Goal: Transaction & Acquisition: Download file/media

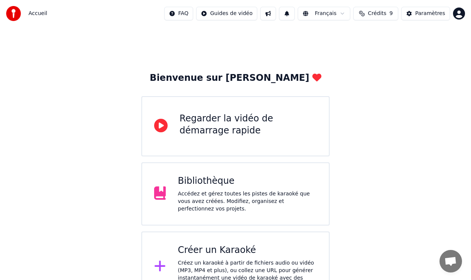
click at [233, 206] on div "Accédez et gérez toutes les pistes de karaoké que vous avez créées. Modifiez, o…" at bounding box center [247, 201] width 139 height 23
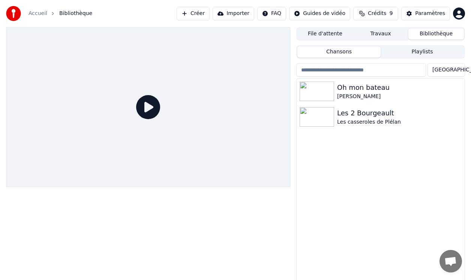
click at [158, 109] on icon at bounding box center [148, 107] width 24 height 24
click at [149, 107] on icon at bounding box center [148, 107] width 24 height 24
click at [326, 33] on button "File d'attente" at bounding box center [326, 34] width 56 height 11
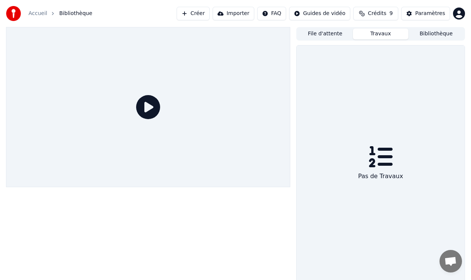
click at [372, 33] on button "Travaux" at bounding box center [381, 34] width 56 height 11
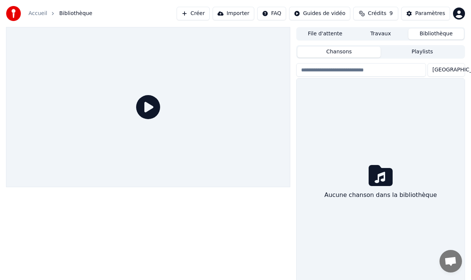
click at [438, 34] on button "Bibliothèque" at bounding box center [437, 34] width 56 height 11
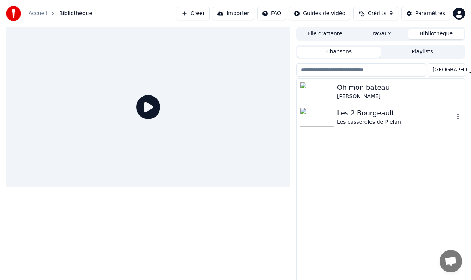
click at [341, 114] on div "Les 2 Bourgeault" at bounding box center [395, 113] width 117 height 11
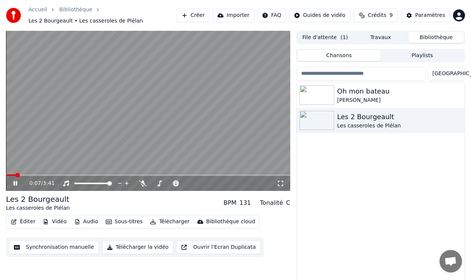
click at [14, 182] on icon at bounding box center [16, 183] width 4 height 5
click at [6, 174] on span at bounding box center [8, 175] width 5 height 5
click at [14, 183] on icon at bounding box center [15, 183] width 5 height 5
click at [138, 175] on span at bounding box center [72, 175] width 132 height 2
click at [14, 184] on icon at bounding box center [16, 183] width 4 height 5
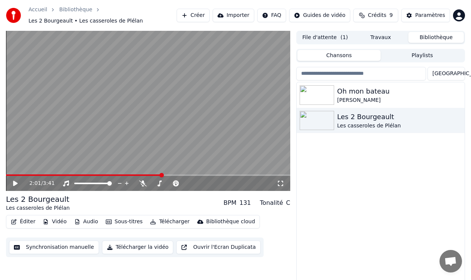
click at [8, 175] on span at bounding box center [84, 175] width 156 height 2
click at [9, 175] on span at bounding box center [11, 175] width 5 height 5
click at [6, 176] on span at bounding box center [8, 175] width 5 height 5
click at [14, 182] on icon at bounding box center [15, 183] width 5 height 5
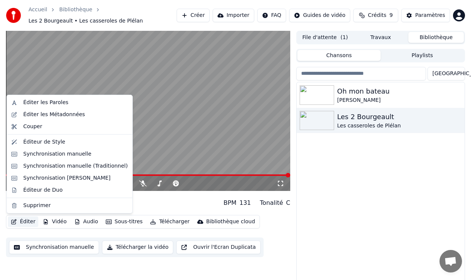
click at [25, 219] on button "Éditer" at bounding box center [23, 221] width 30 height 11
click at [66, 166] on div "Synchronisation manuelle (Traditionnel)" at bounding box center [75, 166] width 105 height 8
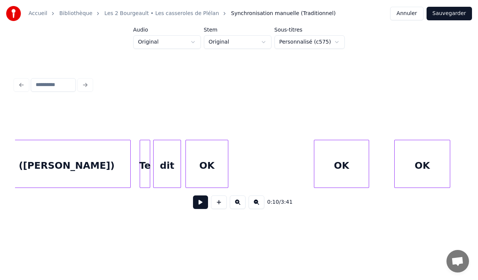
scroll to position [0, 12877]
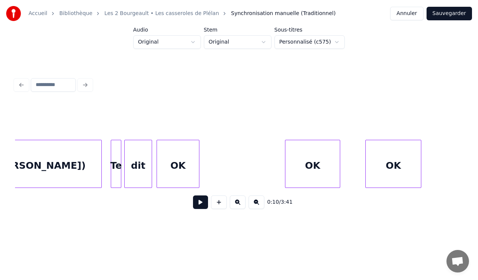
click at [330, 163] on div "OK" at bounding box center [312, 165] width 54 height 51
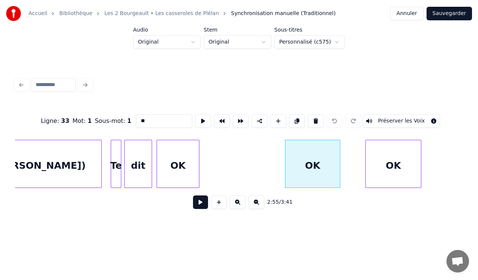
click at [159, 116] on input "**" at bounding box center [164, 121] width 56 height 14
click at [384, 163] on div "OK" at bounding box center [393, 165] width 55 height 51
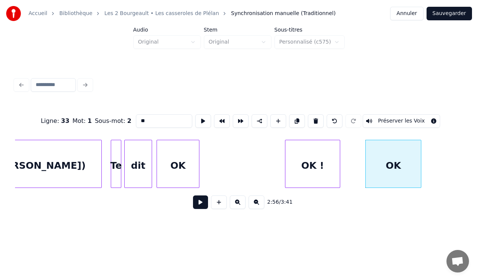
click at [182, 123] on input "**" at bounding box center [164, 121] width 56 height 14
click at [138, 119] on input "**" at bounding box center [164, 121] width 56 height 14
click at [153, 117] on input "*****" at bounding box center [164, 121] width 56 height 14
click at [185, 161] on div "OK" at bounding box center [178, 165] width 42 height 51
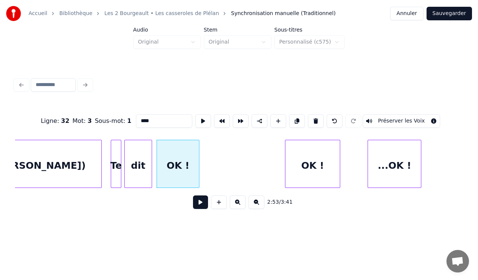
click at [368, 165] on div at bounding box center [369, 163] width 2 height 47
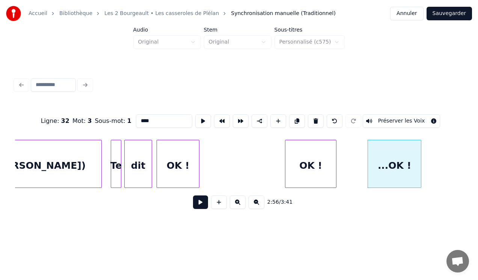
click at [335, 162] on div at bounding box center [335, 163] width 2 height 47
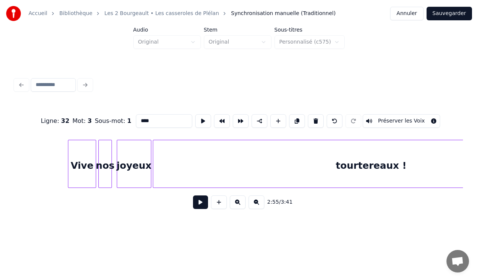
scroll to position [0, 15820]
click at [386, 165] on div "tourtereaux !" at bounding box center [371, 165] width 436 height 51
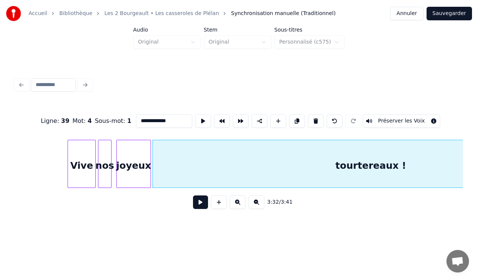
click at [386, 165] on div "tourtereaux !" at bounding box center [371, 165] width 436 height 51
click at [159, 117] on input "**********" at bounding box center [164, 121] width 56 height 14
type input "**********"
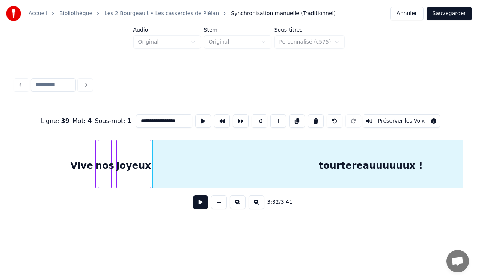
click at [443, 16] on button "Sauvegarder" at bounding box center [448, 14] width 45 height 14
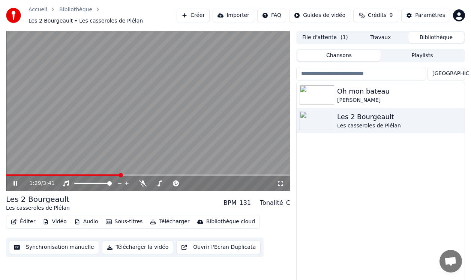
click at [25, 220] on button "Éditer" at bounding box center [23, 221] width 30 height 11
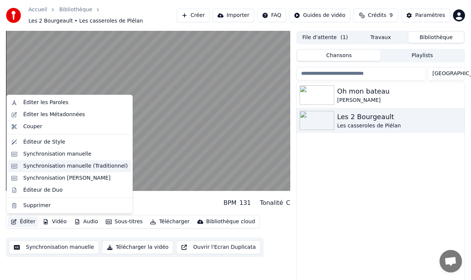
click at [48, 166] on div "Synchronisation manuelle (Traditionnel)" at bounding box center [75, 166] width 105 height 8
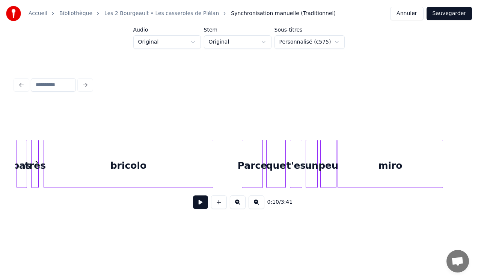
scroll to position [0, 5628]
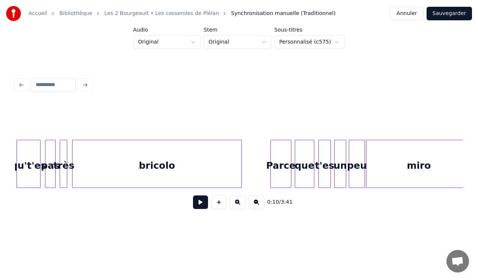
click at [278, 163] on div "Parce" at bounding box center [281, 165] width 20 height 51
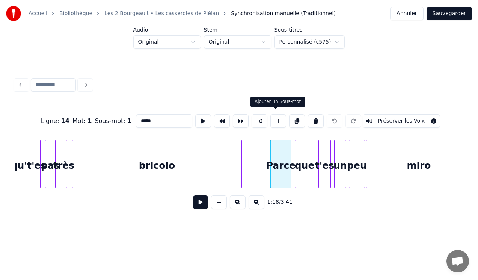
click at [274, 120] on button at bounding box center [278, 121] width 16 height 14
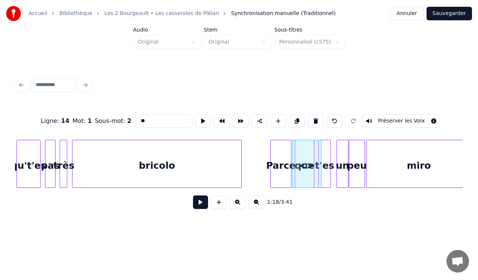
click at [340, 172] on div "un" at bounding box center [342, 165] width 11 height 51
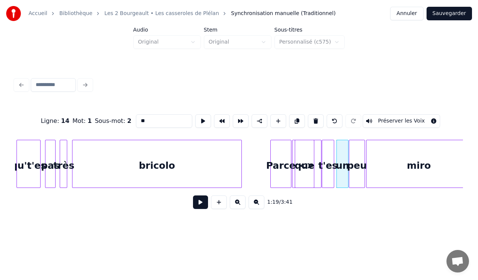
click at [330, 172] on div "t'es" at bounding box center [328, 165] width 12 height 51
click at [304, 173] on div "<>" at bounding box center [301, 165] width 29 height 51
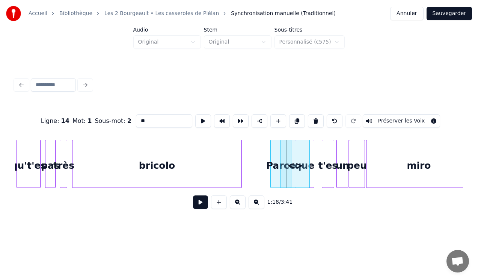
click at [300, 173] on div "<>" at bounding box center [295, 165] width 29 height 51
click at [313, 172] on div at bounding box center [313, 163] width 2 height 47
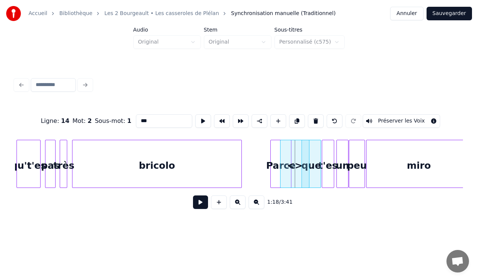
click at [318, 170] on div "que" at bounding box center [311, 165] width 19 height 51
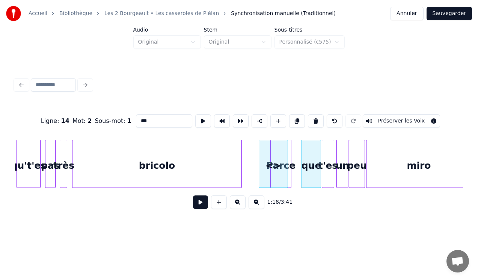
click at [262, 170] on div "<>" at bounding box center [273, 165] width 29 height 51
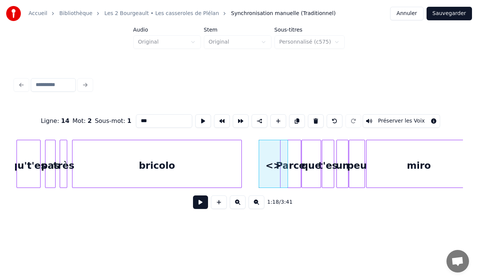
click at [301, 164] on div "Parce" at bounding box center [290, 165] width 20 height 51
click at [289, 163] on div "Parce" at bounding box center [290, 165] width 20 height 51
click at [290, 175] on div at bounding box center [289, 163] width 2 height 47
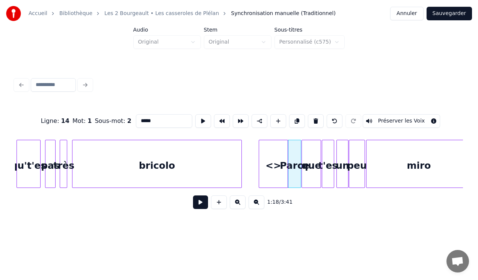
click at [280, 166] on div "<>" at bounding box center [273, 165] width 29 height 51
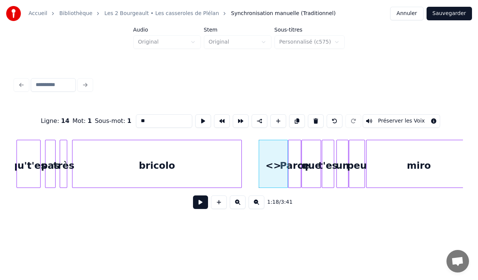
drag, startPoint x: 145, startPoint y: 116, endPoint x: 128, endPoint y: 110, distance: 18.3
click at [128, 110] on div "Ligne : 14 Mot : 1 Sous-mot : 1 ** Préserver les Voix" at bounding box center [239, 121] width 448 height 38
click at [277, 161] on div at bounding box center [277, 163] width 2 height 47
click at [311, 170] on div "que" at bounding box center [311, 165] width 19 height 51
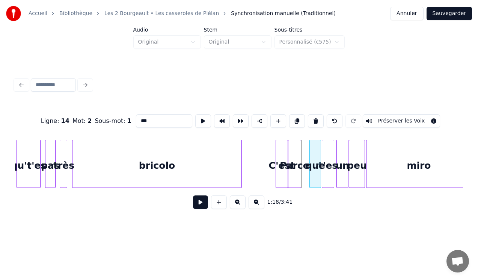
click at [311, 170] on div at bounding box center [311, 163] width 2 height 47
click at [297, 171] on div "Parce" at bounding box center [294, 165] width 12 height 51
click at [302, 172] on div "Parce" at bounding box center [301, 165] width 12 height 51
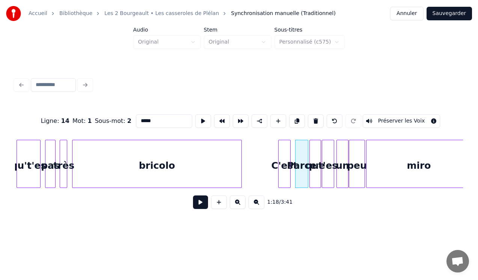
click at [286, 174] on div "C'est" at bounding box center [285, 165] width 12 height 51
click at [293, 172] on div at bounding box center [294, 163] width 2 height 47
type input "*****"
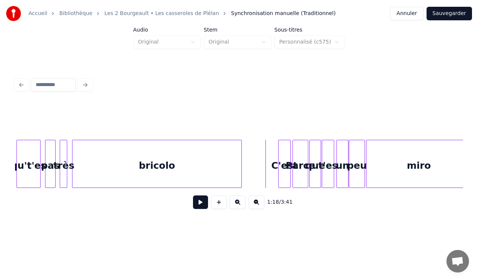
click at [197, 206] on button at bounding box center [200, 202] width 15 height 14
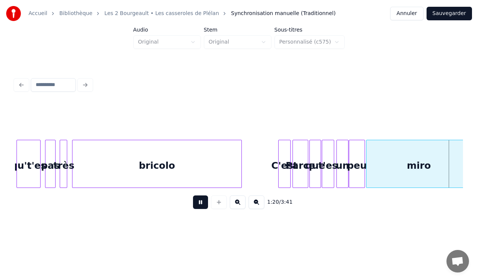
click at [197, 206] on button at bounding box center [200, 202] width 15 height 14
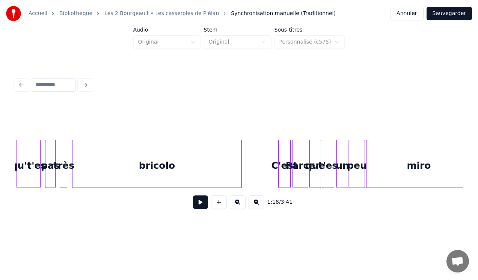
click at [200, 207] on button at bounding box center [200, 202] width 15 height 14
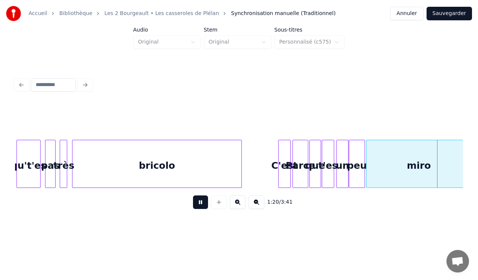
click at [200, 207] on button at bounding box center [200, 202] width 15 height 14
click at [277, 170] on div at bounding box center [278, 163] width 2 height 47
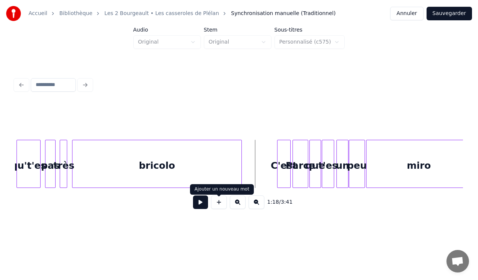
click at [204, 203] on button at bounding box center [200, 202] width 15 height 14
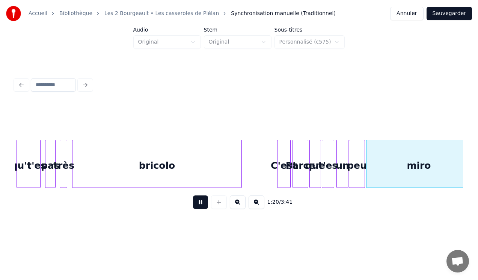
click at [204, 203] on button at bounding box center [200, 202] width 15 height 14
click at [452, 13] on button "Sauvegarder" at bounding box center [448, 14] width 45 height 14
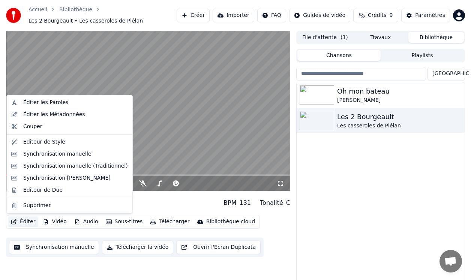
click at [23, 222] on button "Éditer" at bounding box center [23, 221] width 30 height 11
click at [38, 113] on div "Éditer les Métadonnées" at bounding box center [54, 115] width 62 height 8
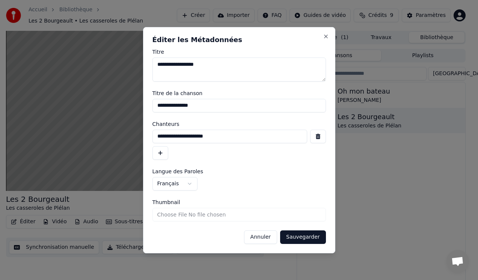
drag, startPoint x: 192, startPoint y: 137, endPoint x: 217, endPoint y: 134, distance: 25.3
click at [217, 134] on input "**********" at bounding box center [229, 137] width 155 height 14
click at [168, 139] on input "**********" at bounding box center [229, 137] width 155 height 14
click at [224, 137] on input "**********" at bounding box center [229, 137] width 155 height 14
type input "**********"
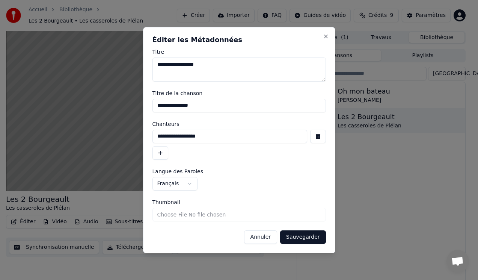
click at [299, 235] on button "Sauvegarder" at bounding box center [302, 237] width 45 height 14
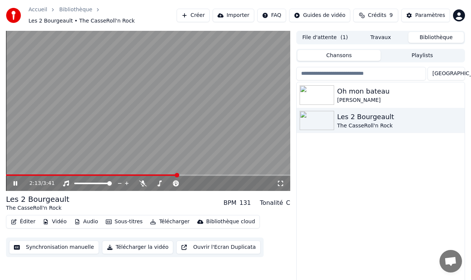
click at [243, 15] on button "Importer" at bounding box center [234, 16] width 42 height 14
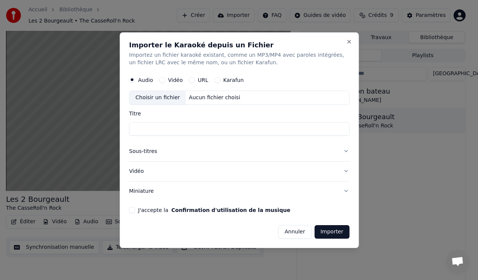
click at [300, 232] on button "Annuler" at bounding box center [294, 231] width 33 height 14
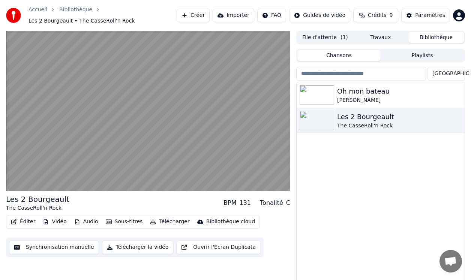
click at [26, 222] on button "Éditer" at bounding box center [23, 221] width 30 height 11
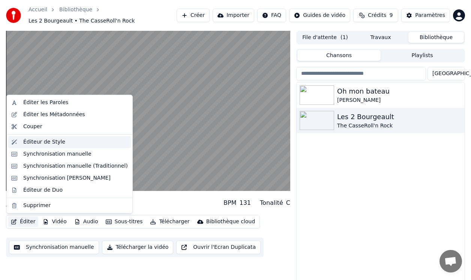
click at [32, 142] on div "Éditeur de Style" at bounding box center [44, 142] width 42 height 8
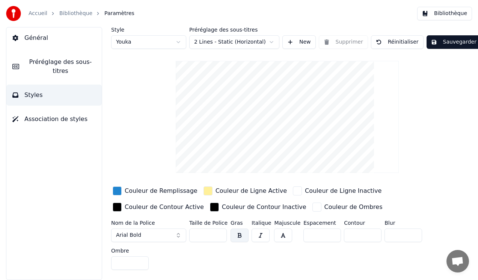
click at [57, 67] on button "Préréglage des sous-titres" at bounding box center [53, 66] width 95 height 30
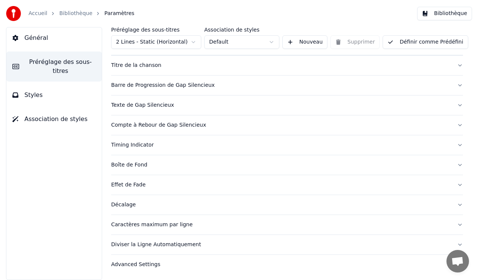
scroll to position [54, 0]
click at [453, 244] on button "Diviser la Ligne Automatiquement" at bounding box center [287, 245] width 352 height 20
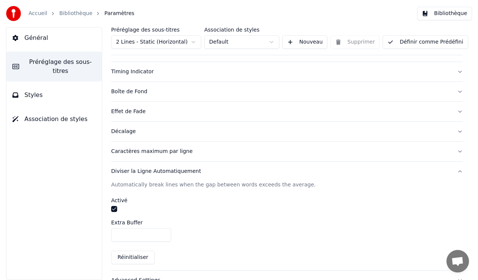
scroll to position [127, 0]
click at [114, 209] on button "button" at bounding box center [114, 209] width 6 height 6
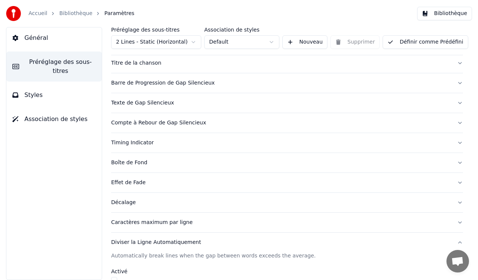
scroll to position [53, 0]
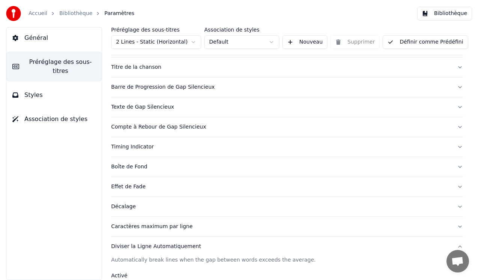
click at [453, 225] on button "Caractères maximum par ligne" at bounding box center [287, 227] width 352 height 20
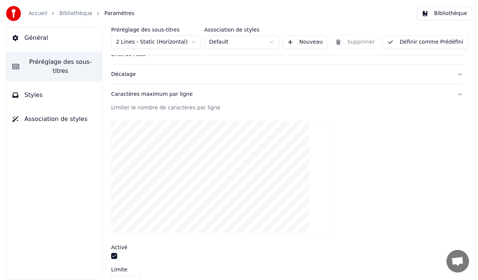
scroll to position [184, 0]
click at [113, 257] on button "button" at bounding box center [114, 256] width 6 height 6
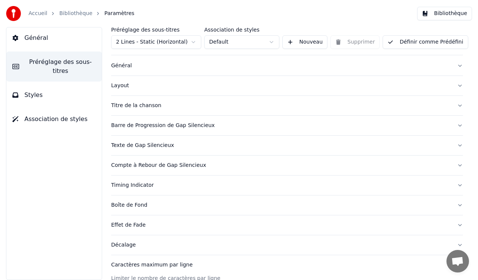
scroll to position [0, 0]
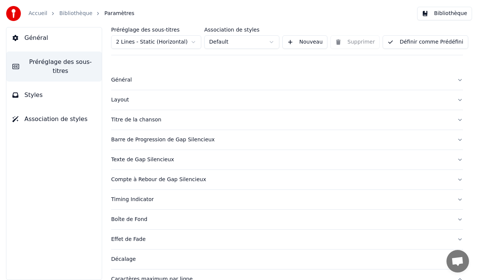
click at [453, 81] on button "Général" at bounding box center [287, 80] width 352 height 20
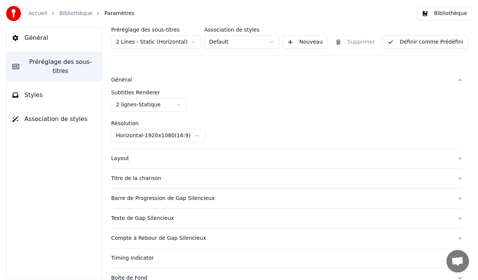
click at [179, 104] on html "Accueil Bibliothèque Paramètres Bibliothèque Général Préréglage des sous-titres…" at bounding box center [239, 140] width 478 height 280
click at [250, 102] on html "Accueil Bibliothèque Paramètres Bibliothèque Général Préréglage des sous-titres…" at bounding box center [239, 140] width 478 height 280
click at [453, 157] on button "Layout" at bounding box center [287, 159] width 352 height 20
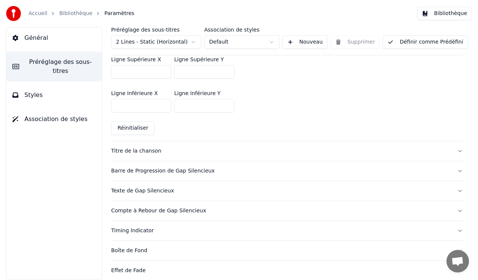
scroll to position [240, 0]
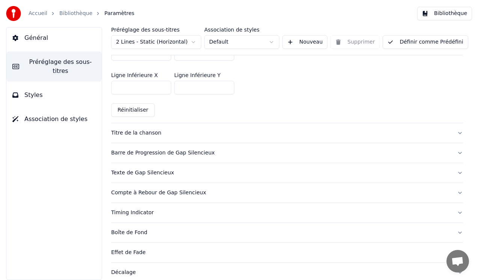
click at [452, 134] on button "Titre de la chanson" at bounding box center [287, 133] width 352 height 20
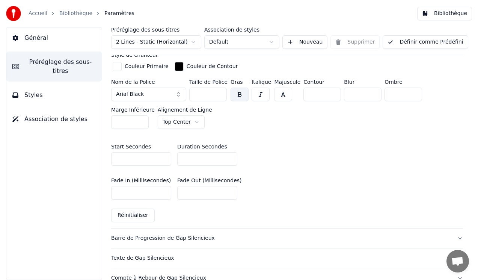
scroll to position [309, 0]
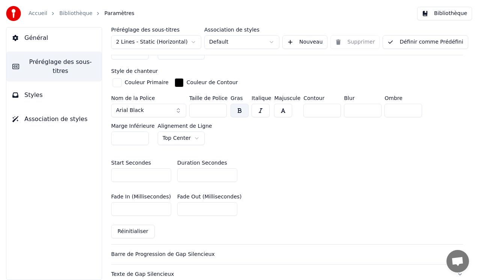
click at [36, 90] on span "Styles" at bounding box center [33, 94] width 18 height 9
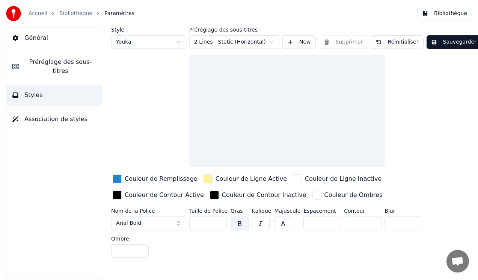
scroll to position [0, 0]
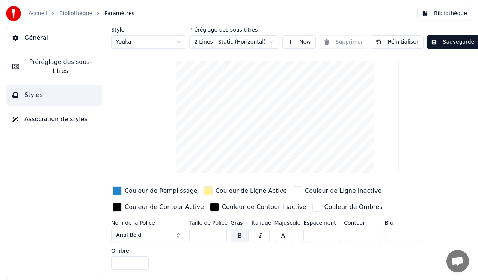
click at [41, 66] on span "Préréglage des sous-titres" at bounding box center [60, 66] width 71 height 18
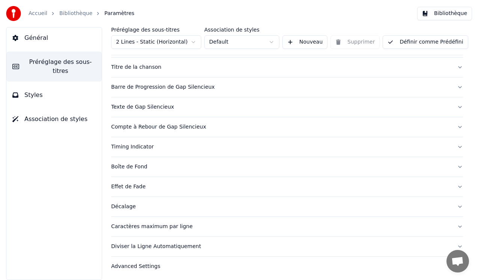
scroll to position [55, 0]
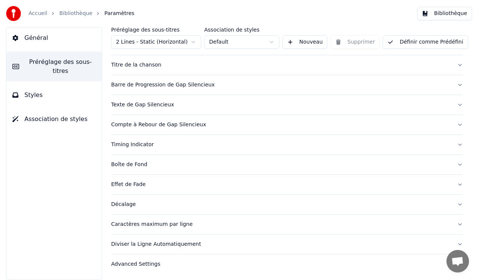
click at [452, 224] on button "Caractères maximum par ligne" at bounding box center [287, 224] width 352 height 20
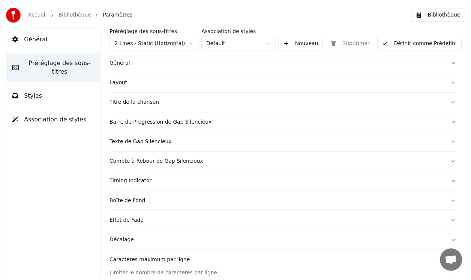
scroll to position [0, 0]
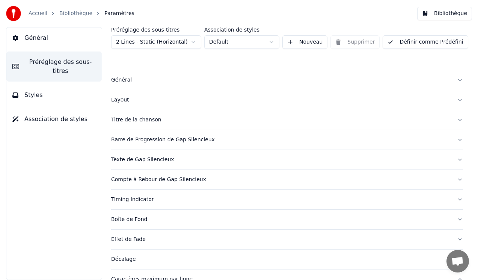
click at [428, 44] on button "Définir comme Prédéfini" at bounding box center [425, 42] width 85 height 14
click at [41, 40] on span "Général" at bounding box center [36, 37] width 24 height 9
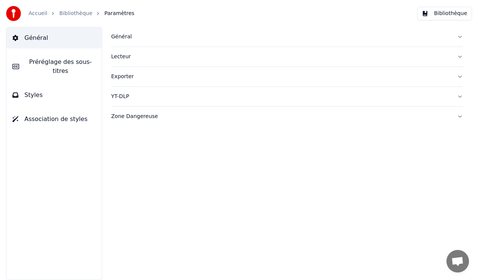
click at [37, 13] on link "Accueil" at bounding box center [38, 14] width 19 height 8
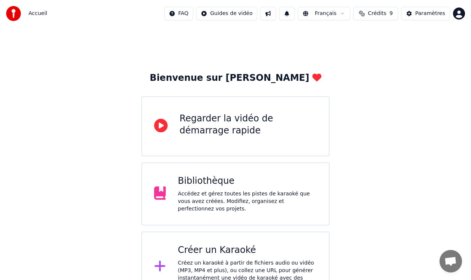
scroll to position [19, 0]
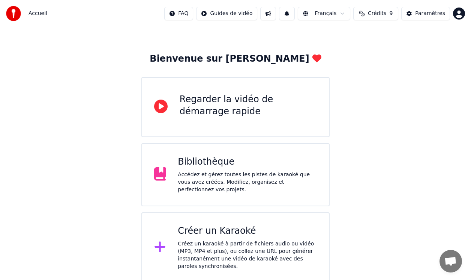
click at [250, 164] on div "Bibliothèque" at bounding box center [247, 162] width 139 height 12
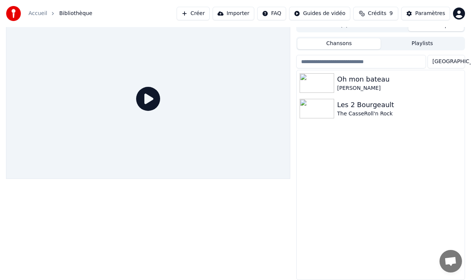
scroll to position [8, 0]
click at [324, 110] on img at bounding box center [317, 109] width 35 height 20
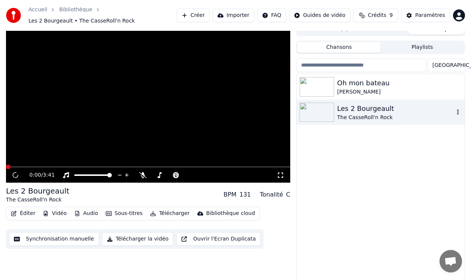
scroll to position [12, 0]
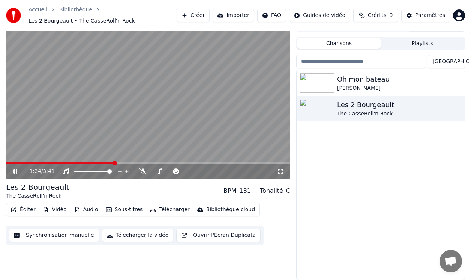
click at [23, 207] on button "Éditer" at bounding box center [23, 209] width 30 height 11
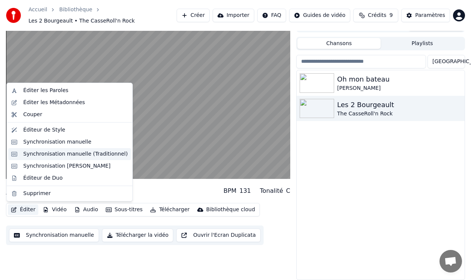
click at [42, 154] on div "Synchronisation manuelle (Traditionnel)" at bounding box center [75, 154] width 105 height 8
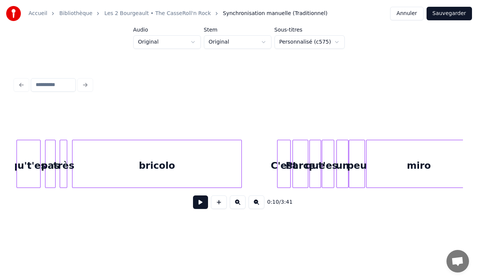
scroll to position [0, 5642]
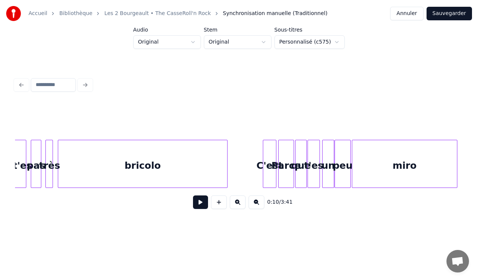
click at [285, 162] on div "Parce" at bounding box center [286, 165] width 15 height 51
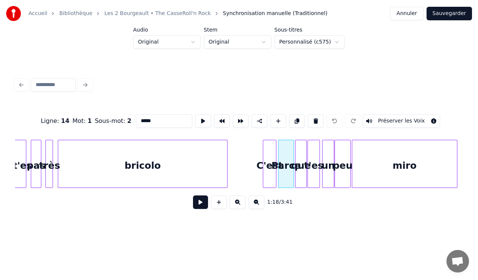
click at [139, 116] on input "*****" at bounding box center [164, 121] width 56 height 14
click at [265, 171] on div at bounding box center [264, 163] width 2 height 47
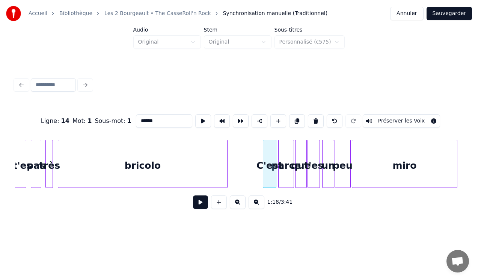
type input "*****"
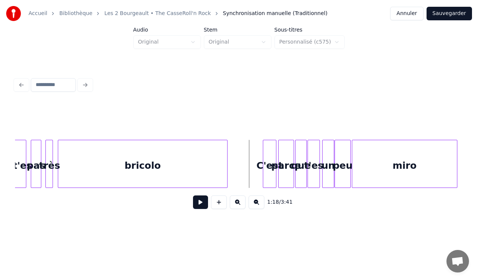
click at [199, 205] on button at bounding box center [200, 202] width 15 height 14
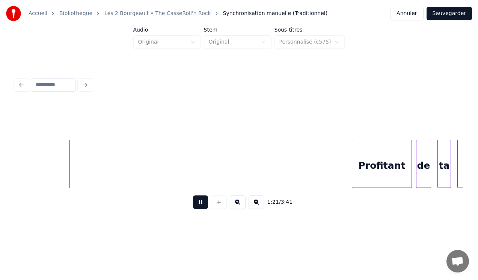
click at [199, 205] on button at bounding box center [200, 202] width 15 height 14
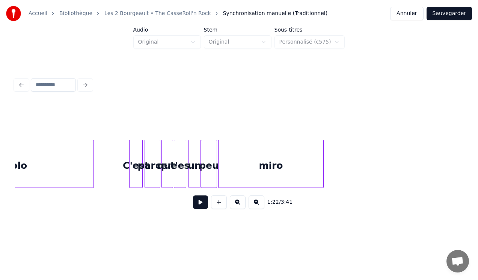
scroll to position [0, 5759]
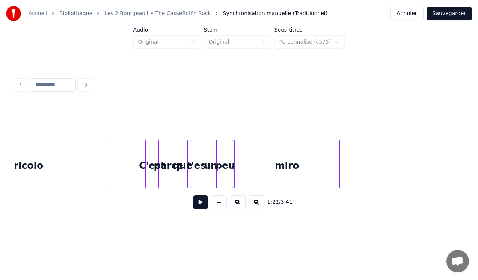
click at [187, 172] on div at bounding box center [186, 163] width 2 height 47
click at [196, 170] on div "t'es" at bounding box center [194, 165] width 12 height 51
click at [196, 170] on div at bounding box center [196, 163] width 2 height 47
click at [206, 170] on div "un" at bounding box center [204, 165] width 11 height 51
click at [207, 173] on div at bounding box center [207, 163] width 2 height 47
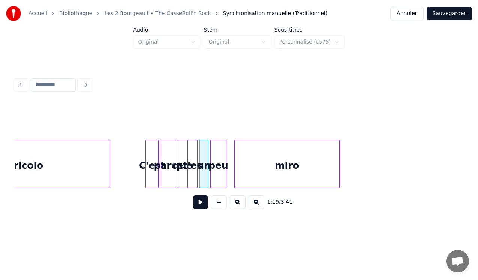
click at [216, 171] on div "peu" at bounding box center [218, 165] width 15 height 51
click at [220, 173] on div at bounding box center [219, 163] width 2 height 47
click at [223, 171] on div at bounding box center [223, 163] width 2 height 47
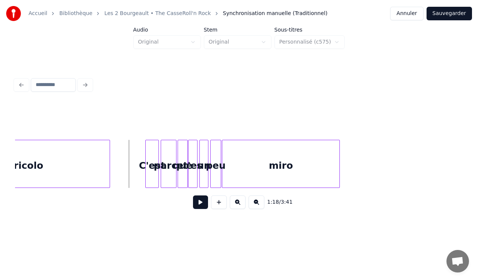
click at [202, 206] on button at bounding box center [200, 202] width 15 height 14
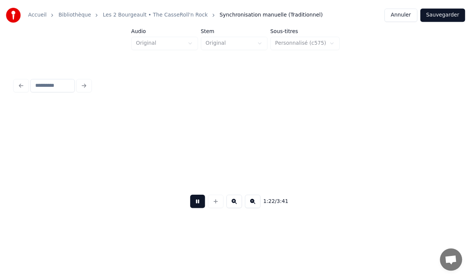
scroll to position [0, 6208]
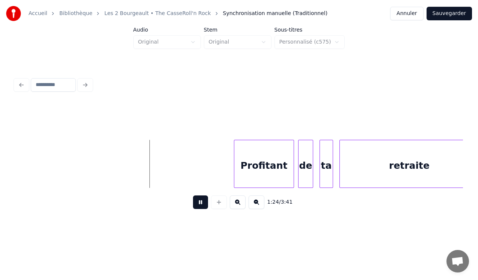
click at [199, 202] on button at bounding box center [200, 202] width 15 height 14
click at [441, 17] on button "Sauvegarder" at bounding box center [448, 14] width 45 height 14
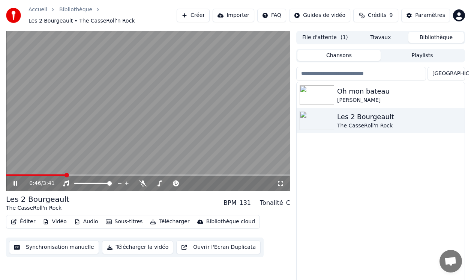
click at [17, 181] on icon at bounding box center [20, 183] width 17 height 6
click at [419, 15] on div "Paramètres" at bounding box center [431, 16] width 30 height 8
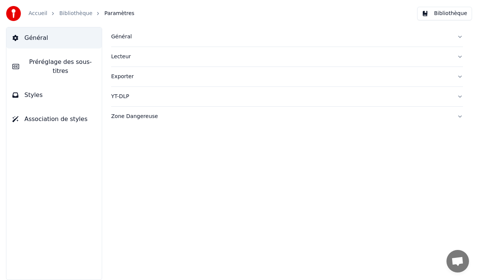
click at [70, 12] on link "Bibliothèque" at bounding box center [75, 14] width 33 height 8
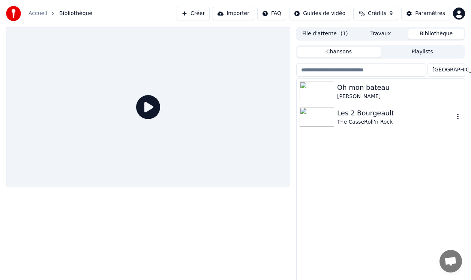
click at [361, 116] on div "Les 2 Bourgeault" at bounding box center [395, 113] width 117 height 11
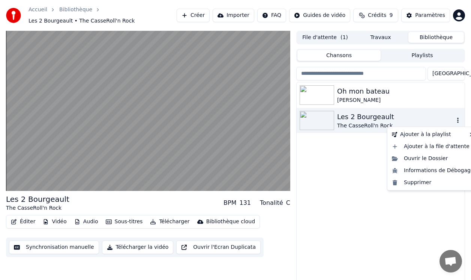
click at [459, 119] on icon "button" at bounding box center [459, 120] width 8 height 6
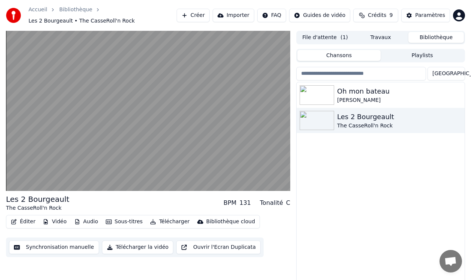
click at [339, 183] on div "Oh mon bateau [PERSON_NAME] Les 2 Bourgeault The CasseRoll'n Rock" at bounding box center [381, 186] width 168 height 209
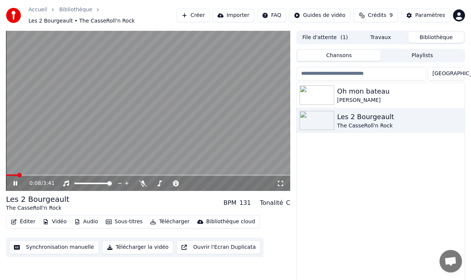
click at [108, 148] on video at bounding box center [148, 111] width 285 height 160
click at [282, 16] on html "Accueil Bibliothèque Les 2 Bourgeault • The CasseRoll'n Rock Créer Importer FAQ…" at bounding box center [235, 140] width 471 height 280
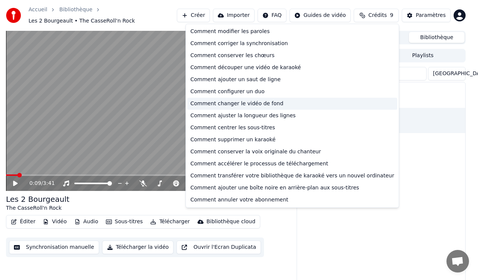
click at [244, 105] on div "Comment changer le vidéo de fond" at bounding box center [292, 104] width 210 height 12
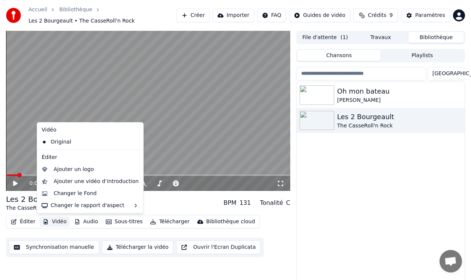
click at [53, 216] on button "Vidéo" at bounding box center [55, 221] width 30 height 11
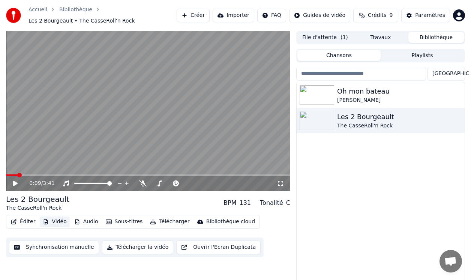
click at [52, 220] on button "Vidéo" at bounding box center [55, 221] width 30 height 11
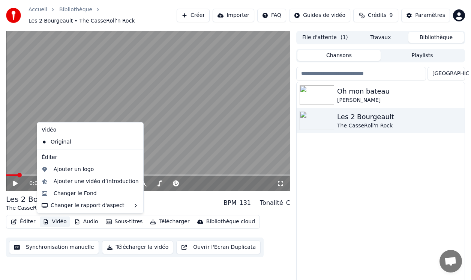
click at [52, 220] on button "Vidéo" at bounding box center [55, 221] width 30 height 11
click at [74, 190] on div "Changer le Fond" at bounding box center [75, 194] width 43 height 8
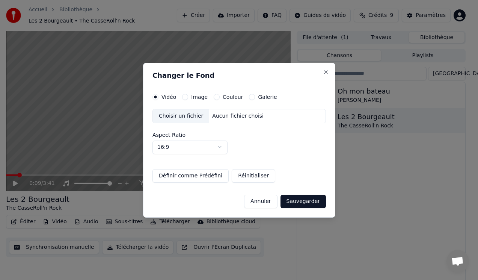
click at [183, 114] on div "Choisir un fichier" at bounding box center [181, 116] width 56 height 14
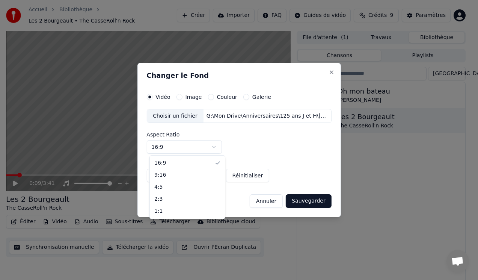
click at [218, 149] on body "Accueil Bibliothèque Les 2 Bourgeault • The CasseRoll'n Rock Créer Importer FAQ…" at bounding box center [235, 140] width 471 height 280
click at [309, 200] on button "Sauvegarder" at bounding box center [308, 201] width 45 height 14
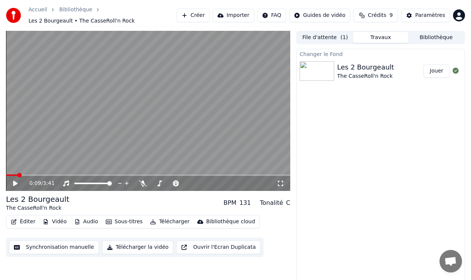
click at [439, 70] on button "Jouer" at bounding box center [437, 71] width 26 height 14
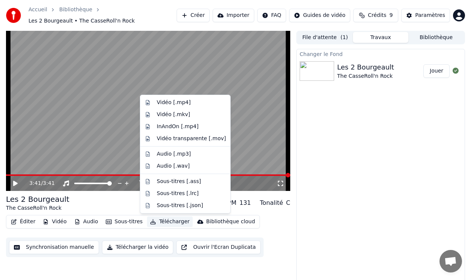
click at [161, 221] on button "Télécharger" at bounding box center [169, 221] width 45 height 11
click at [168, 103] on div "Vidéo [.mp4]" at bounding box center [174, 103] width 34 height 8
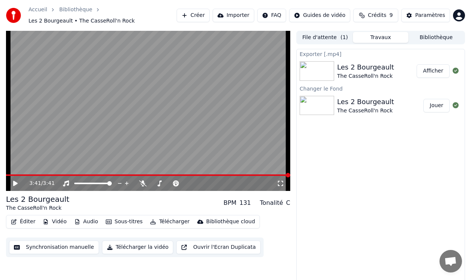
click at [440, 67] on button "Afficher" at bounding box center [433, 71] width 33 height 14
